Goal: Task Accomplishment & Management: Manage account settings

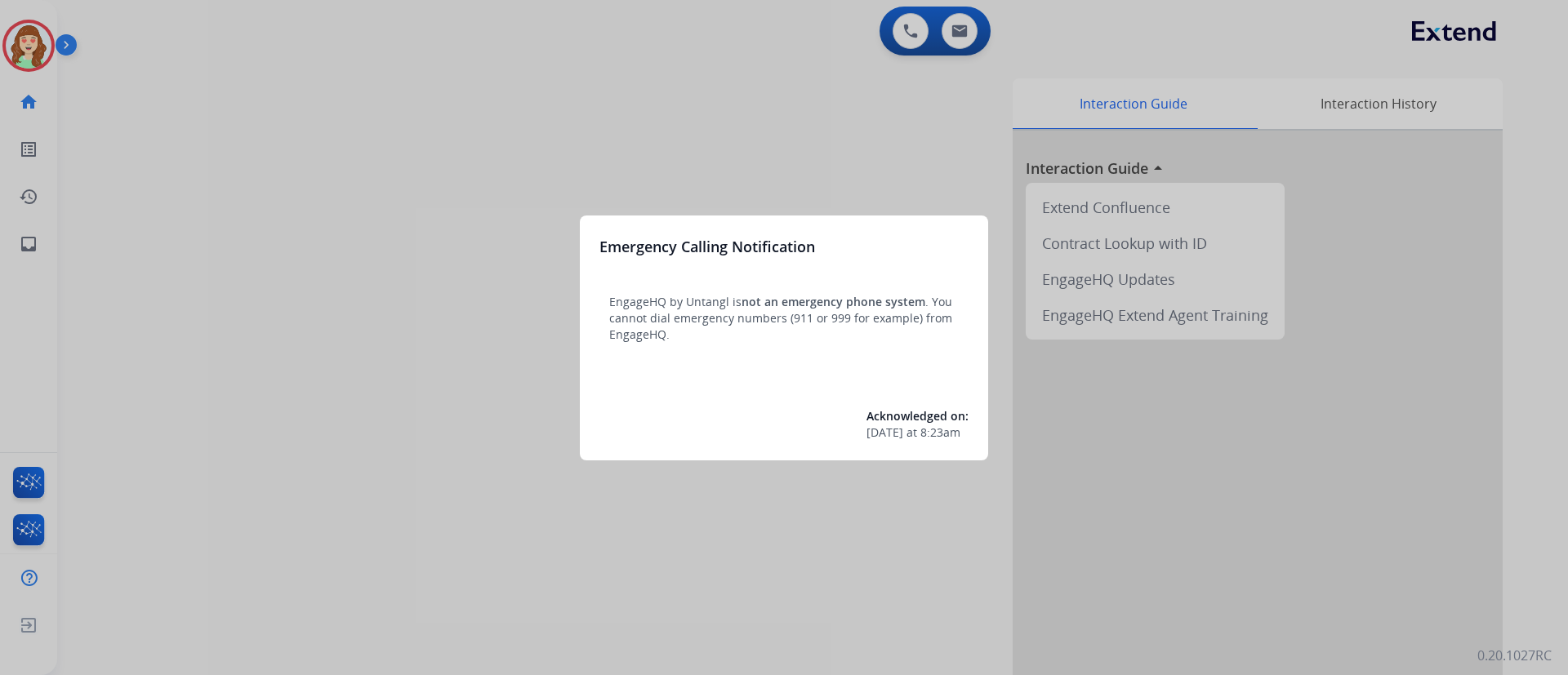
click at [630, 185] on div at bounding box center [784, 337] width 1568 height 675
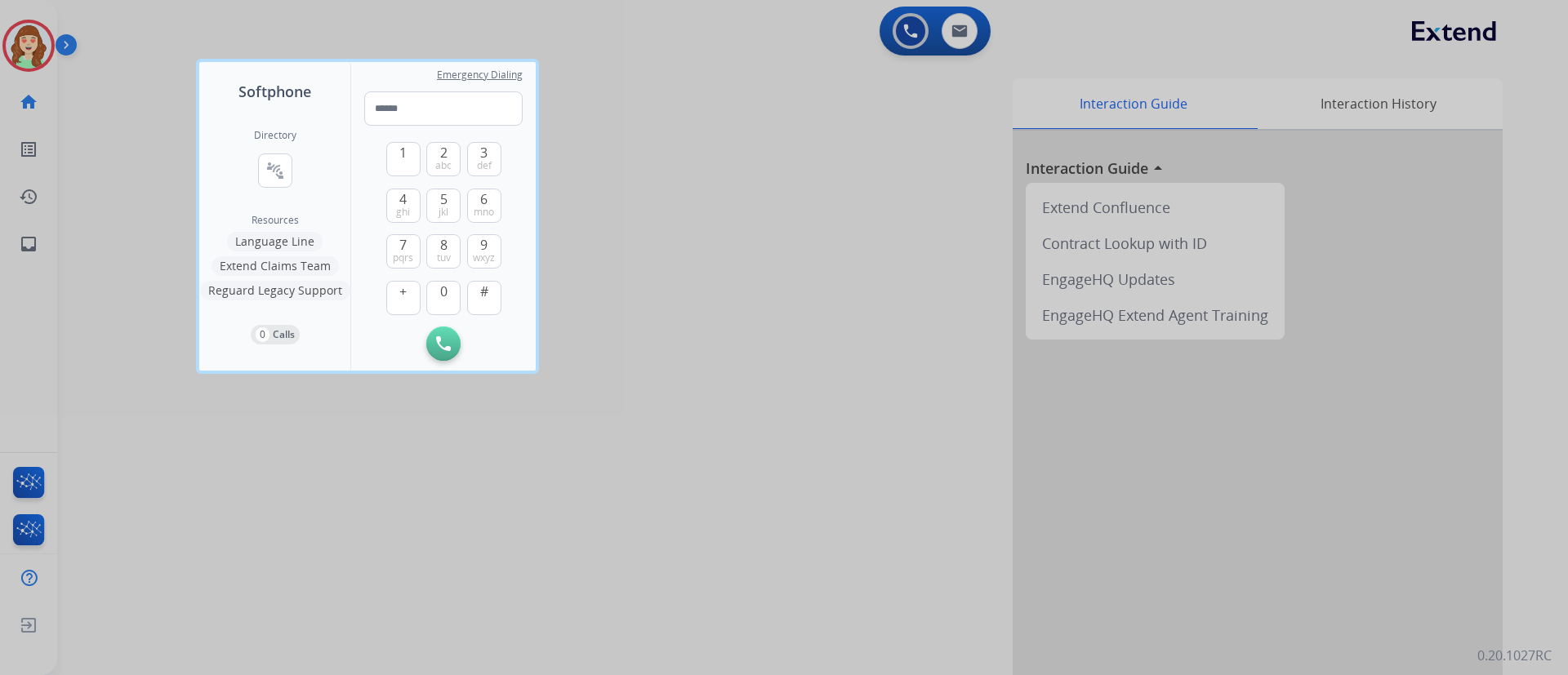
click at [812, 175] on div at bounding box center [784, 337] width 1568 height 675
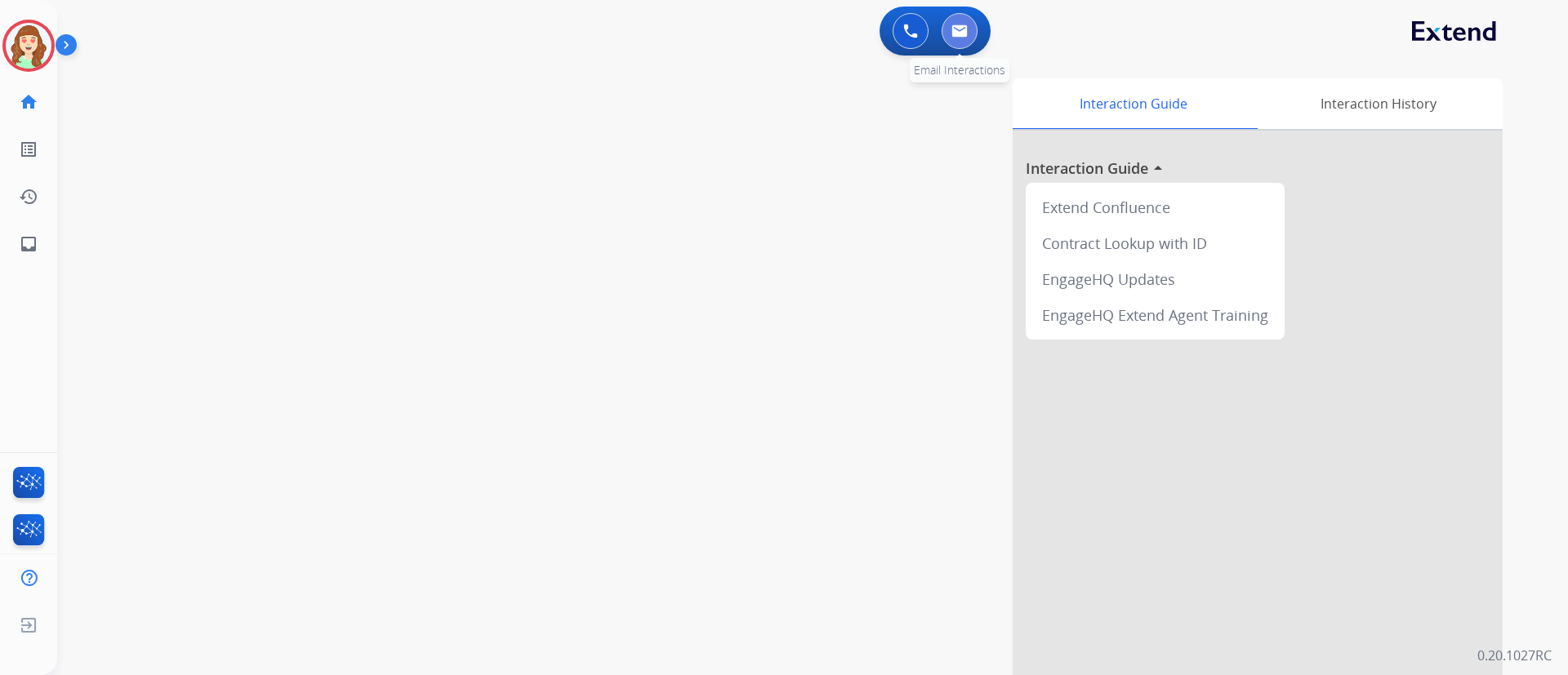
click at [966, 22] on button at bounding box center [959, 30] width 36 height 36
select select "**********"
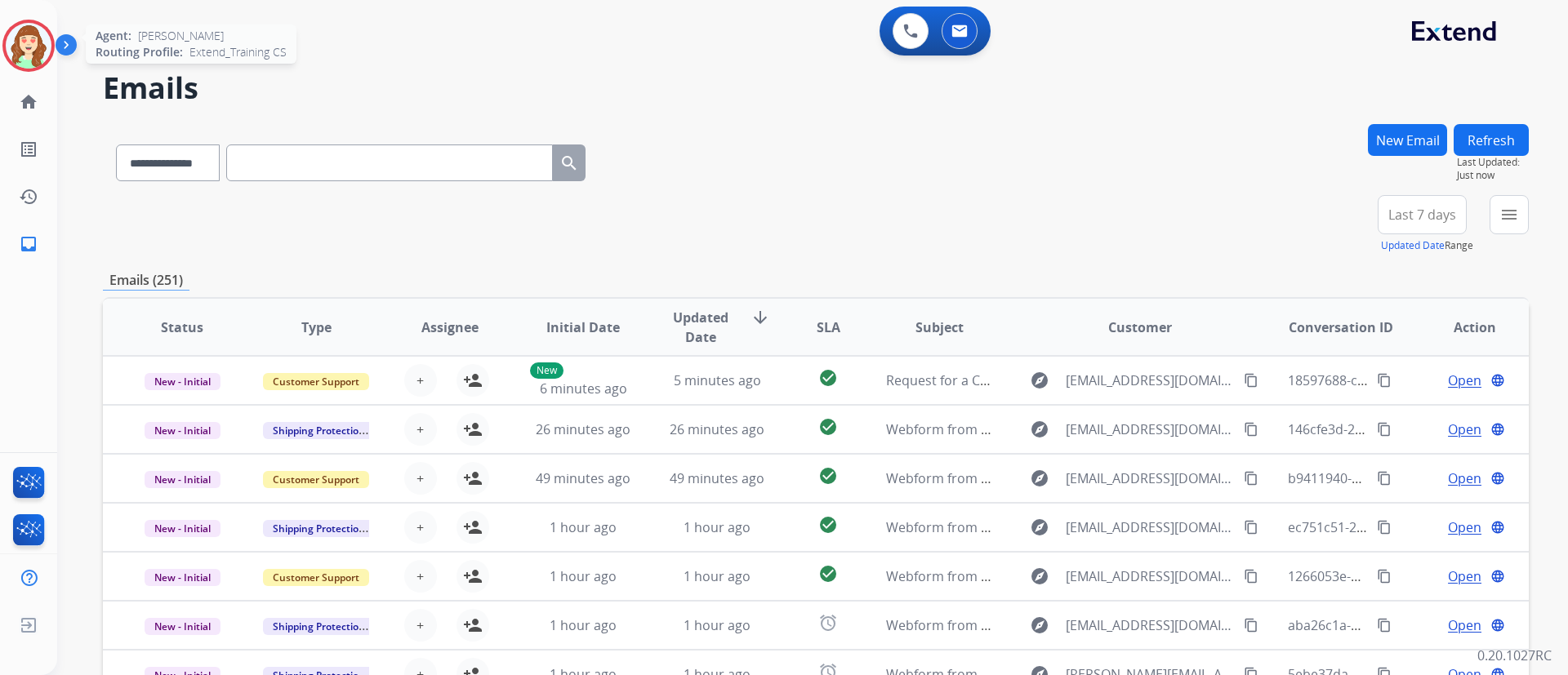
click at [31, 39] on img at bounding box center [28, 45] width 45 height 45
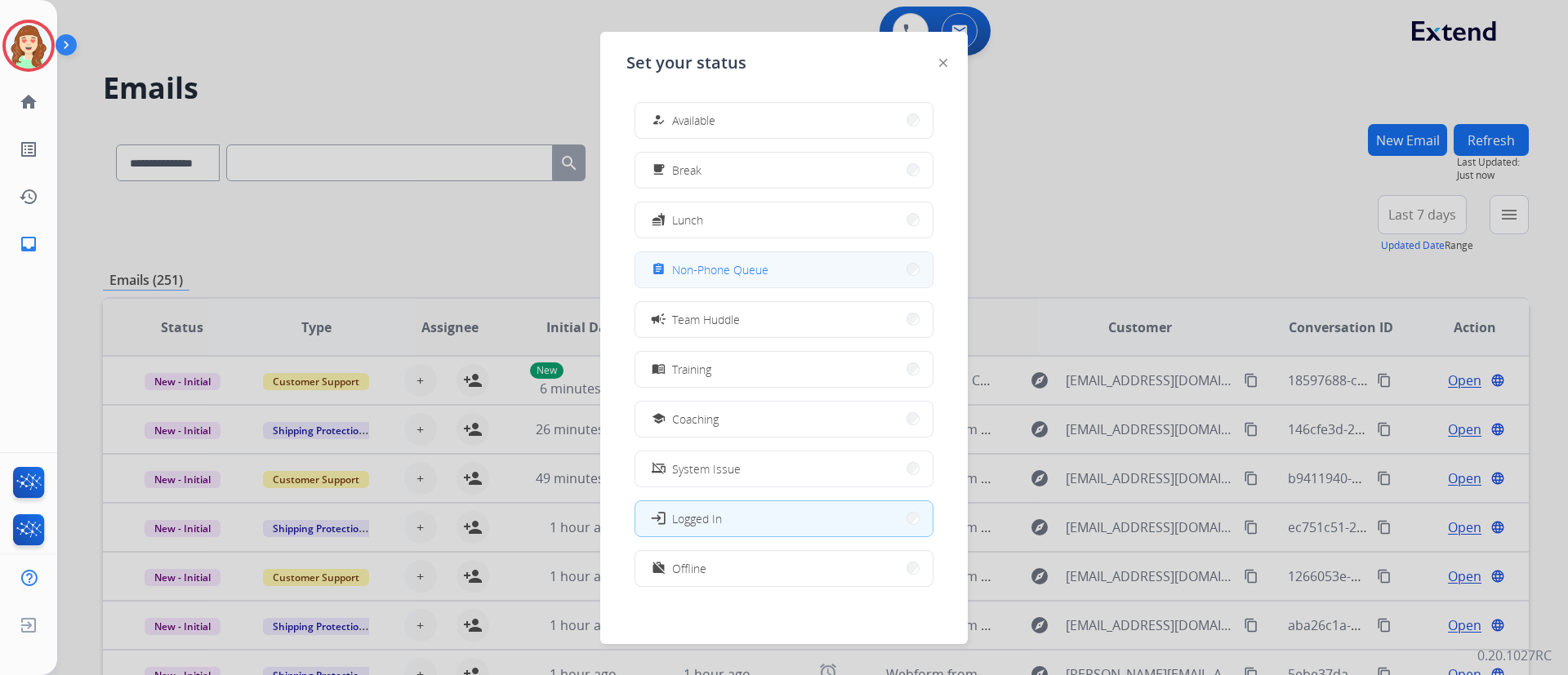
click at [765, 279] on button "assignment Non-Phone Queue" at bounding box center [784, 270] width 298 height 35
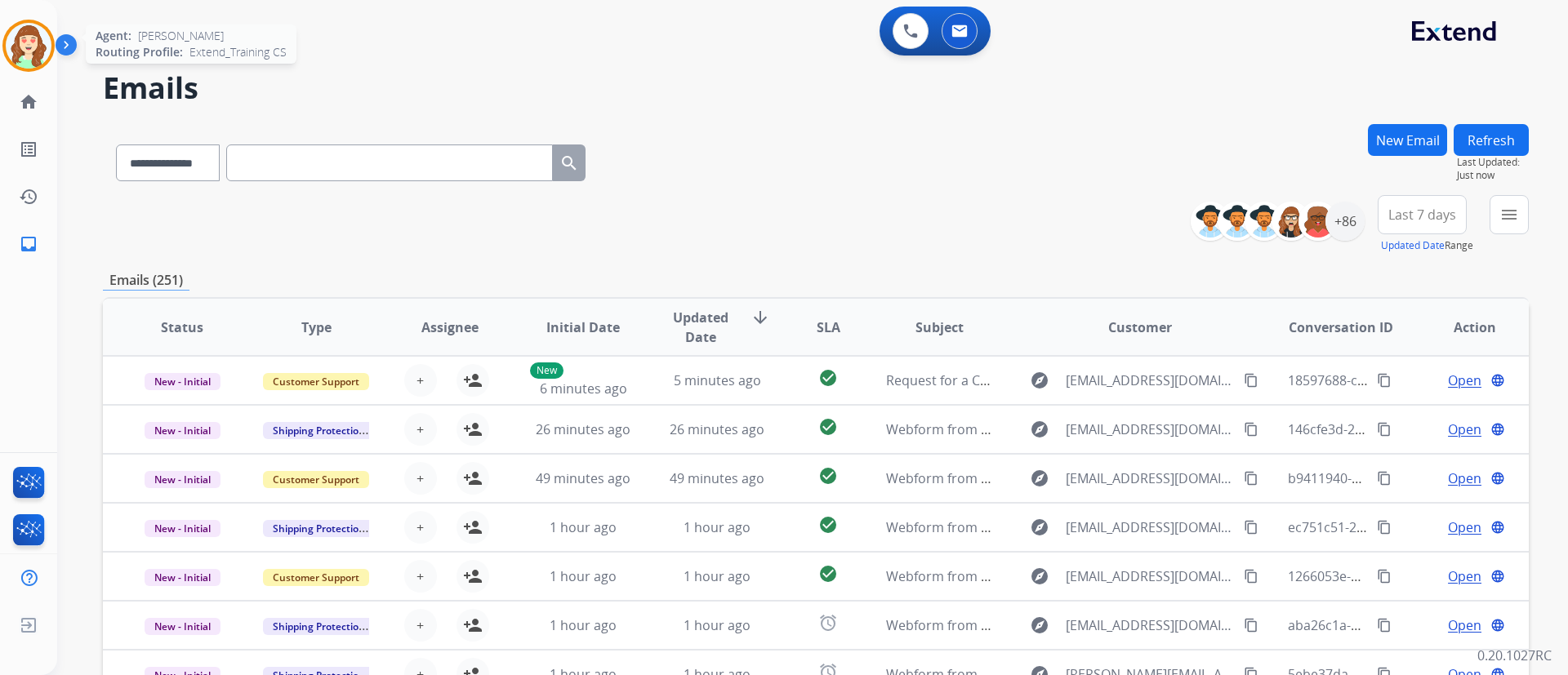
click at [23, 61] on img at bounding box center [28, 45] width 45 height 45
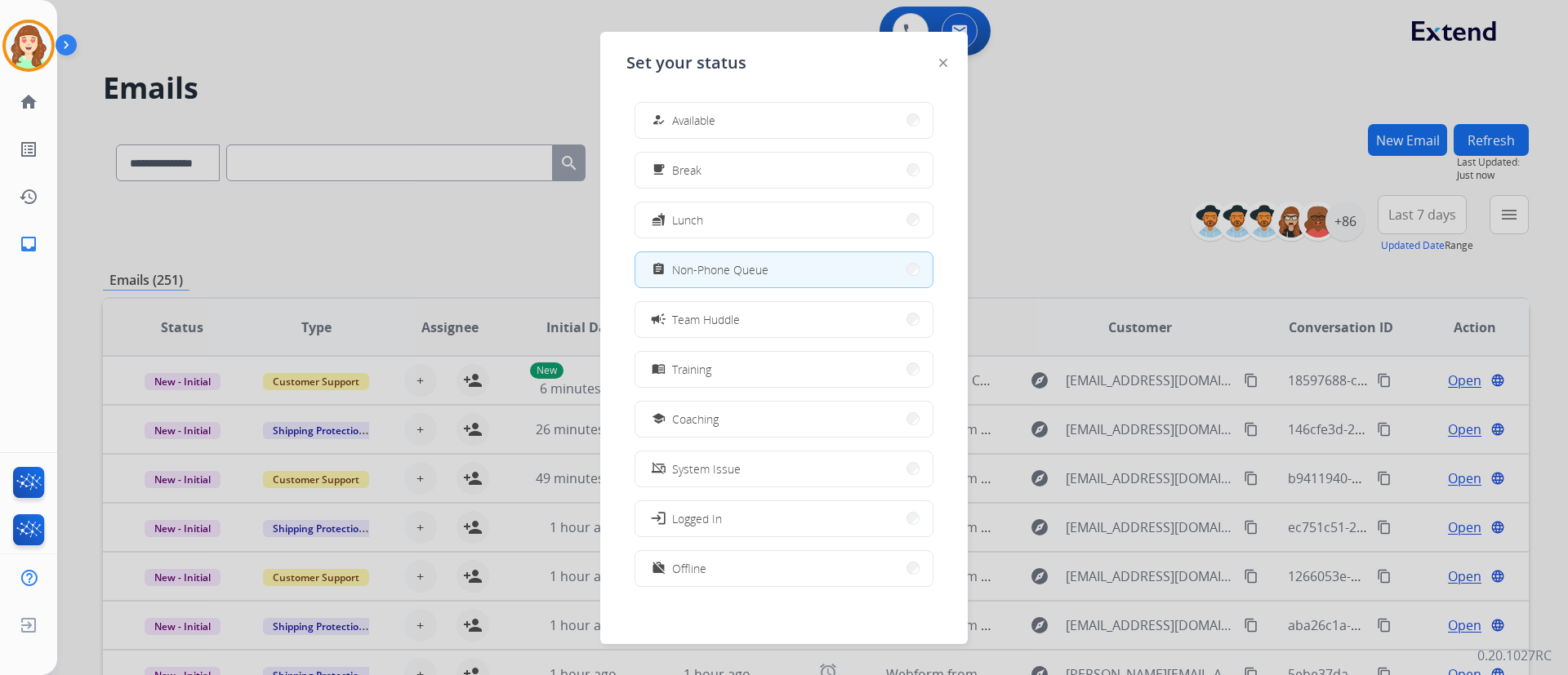
scroll to position [5, 0]
click at [747, 578] on button "work_off Offline" at bounding box center [784, 563] width 298 height 35
